Goal: Task Accomplishment & Management: Manage account settings

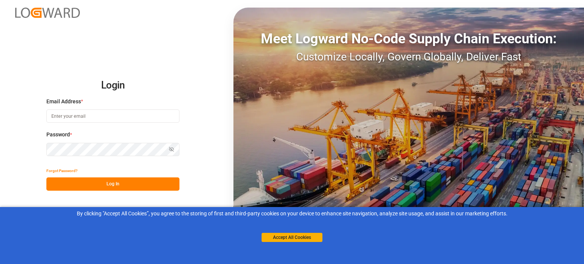
click at [112, 113] on input at bounding box center [112, 116] width 133 height 13
type input "pranay.nimje@logward.com"
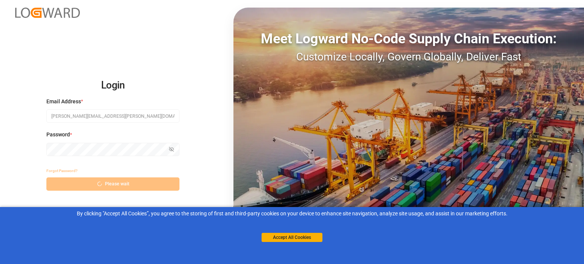
click at [87, 136] on div "Password * Show password" at bounding box center [112, 147] width 133 height 33
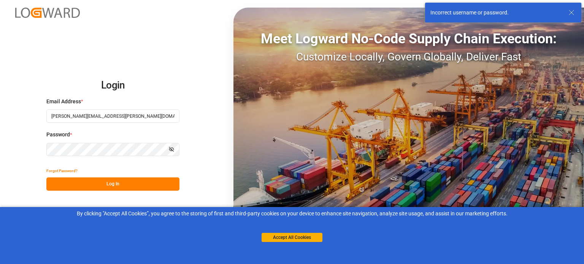
click at [127, 120] on input "pranay.nimje@logward.com" at bounding box center [112, 116] width 133 height 13
click at [148, 142] on div "Password * Show password" at bounding box center [112, 147] width 133 height 33
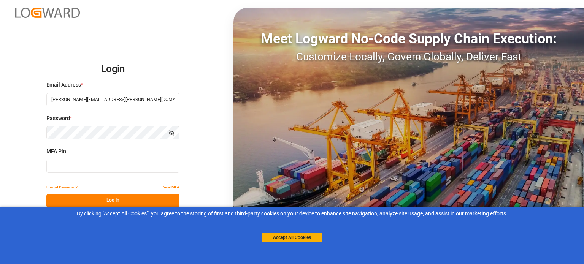
type input "841202"
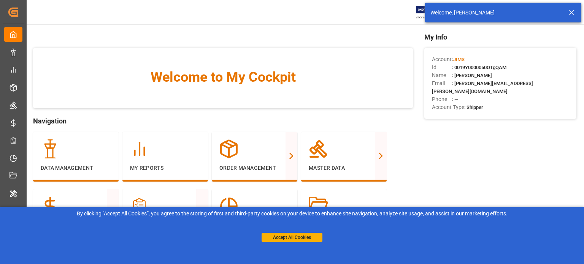
click at [568, 14] on icon at bounding box center [571, 12] width 9 height 9
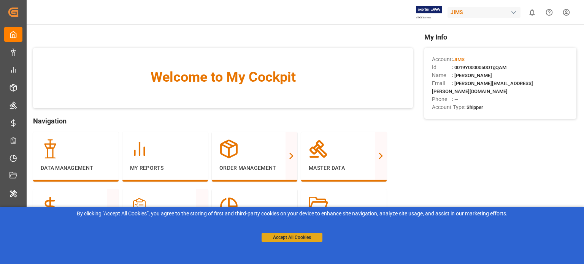
click at [285, 239] on button "Accept All Cookies" at bounding box center [292, 237] width 61 height 9
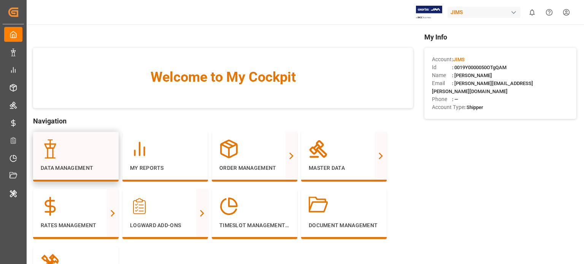
click at [72, 160] on div "Data Management" at bounding box center [76, 156] width 70 height 33
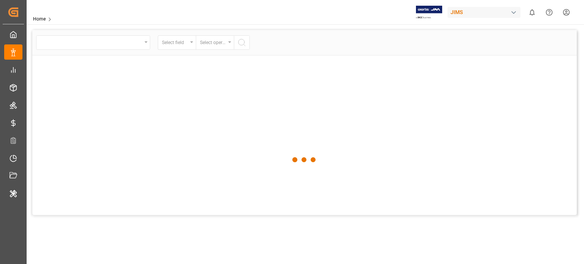
click at [453, 18] on div "JIMS" at bounding box center [486, 12] width 76 height 14
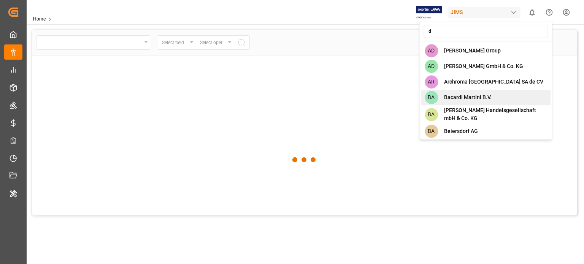
type input "d"
click at [464, 94] on span "Bacardi Martini B.V." at bounding box center [468, 98] width 48 height 8
